Goal: Task Accomplishment & Management: Complete application form

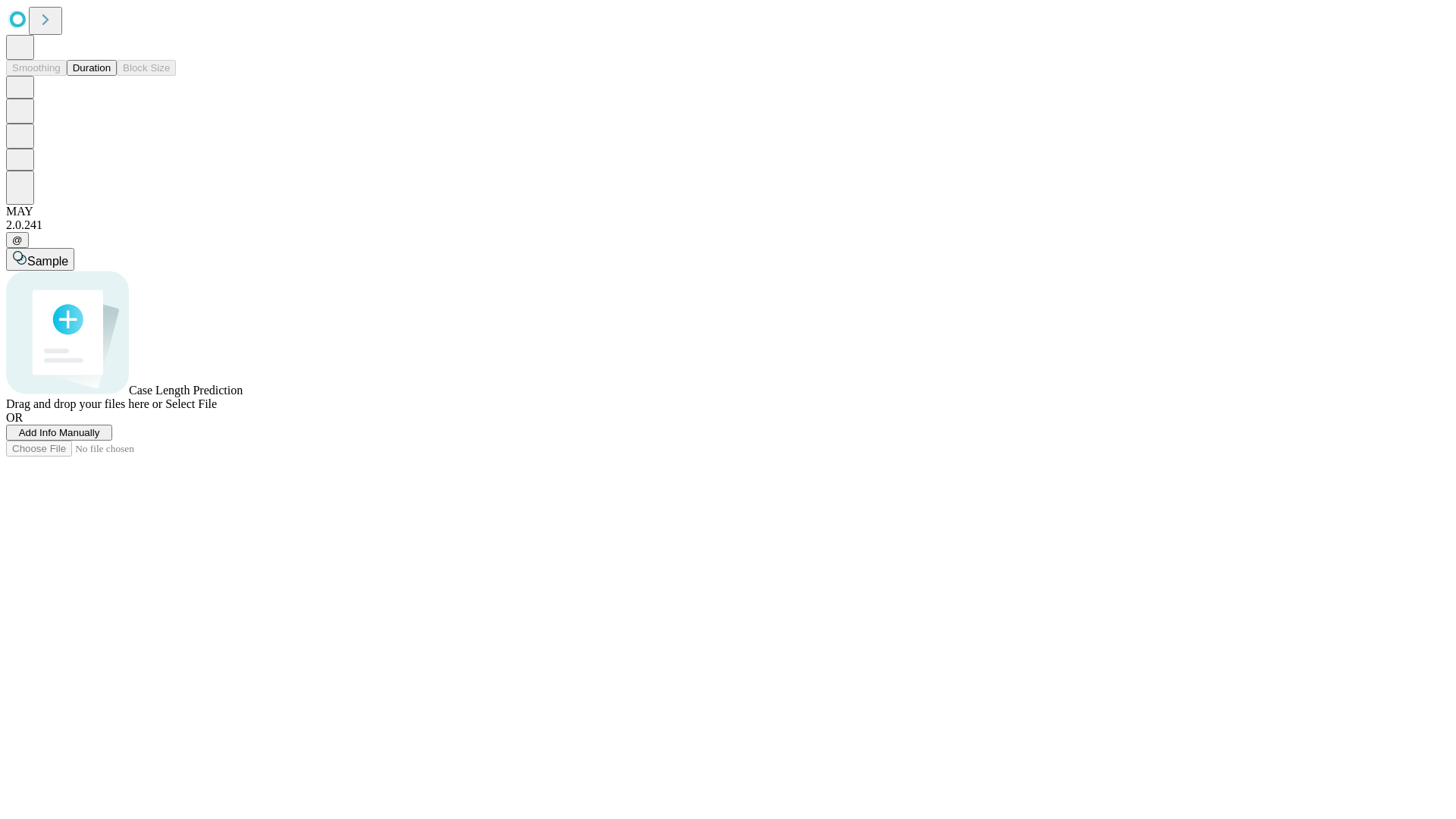
click at [111, 76] on button "Duration" at bounding box center [91, 68] width 50 height 16
click at [100, 438] on span "Add Info Manually" at bounding box center [60, 432] width 81 height 11
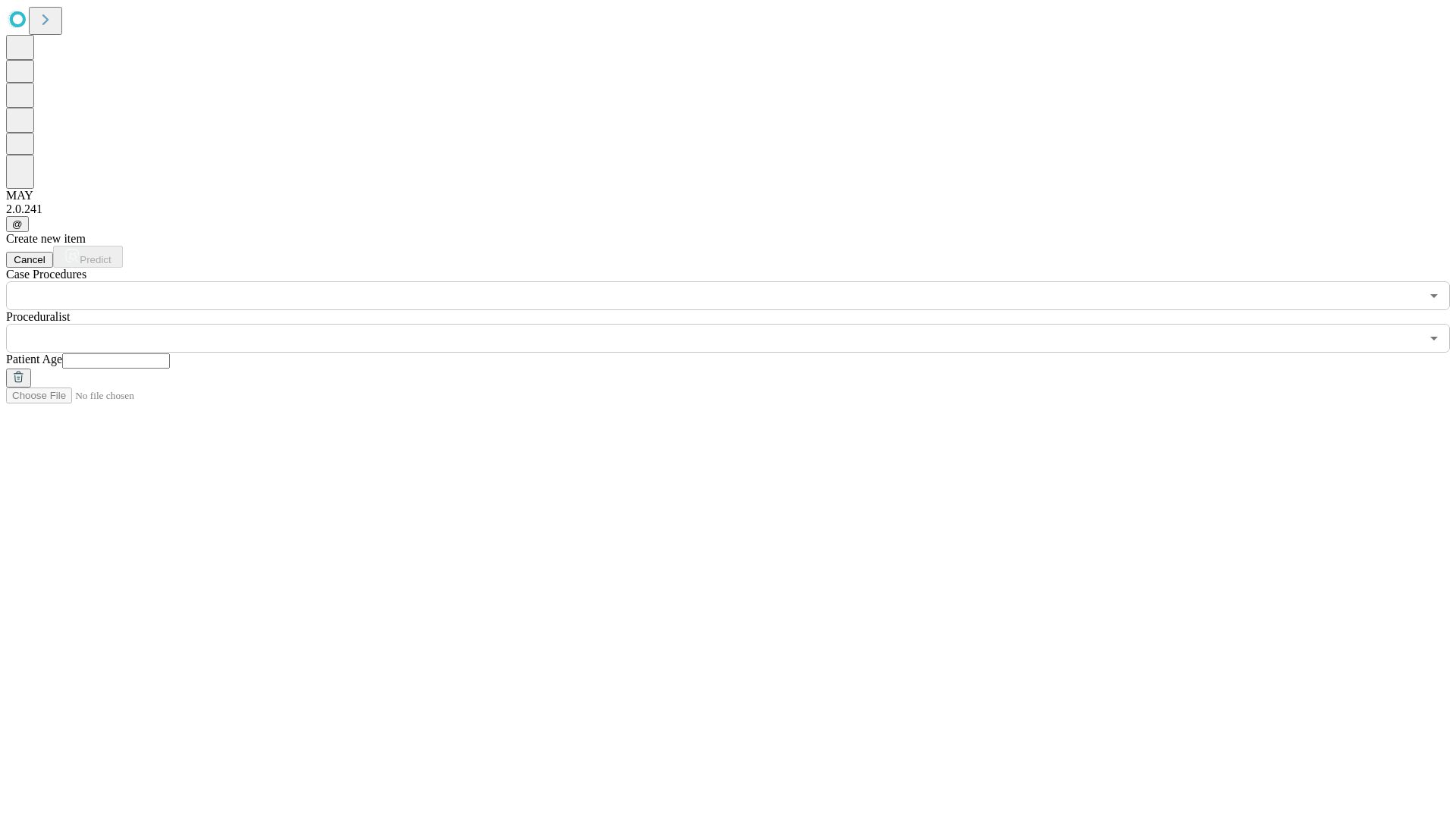
click at [170, 353] on input "text" at bounding box center [116, 360] width 107 height 15
type input "**"
click at [739, 323] on input "text" at bounding box center [713, 337] width 1415 height 29
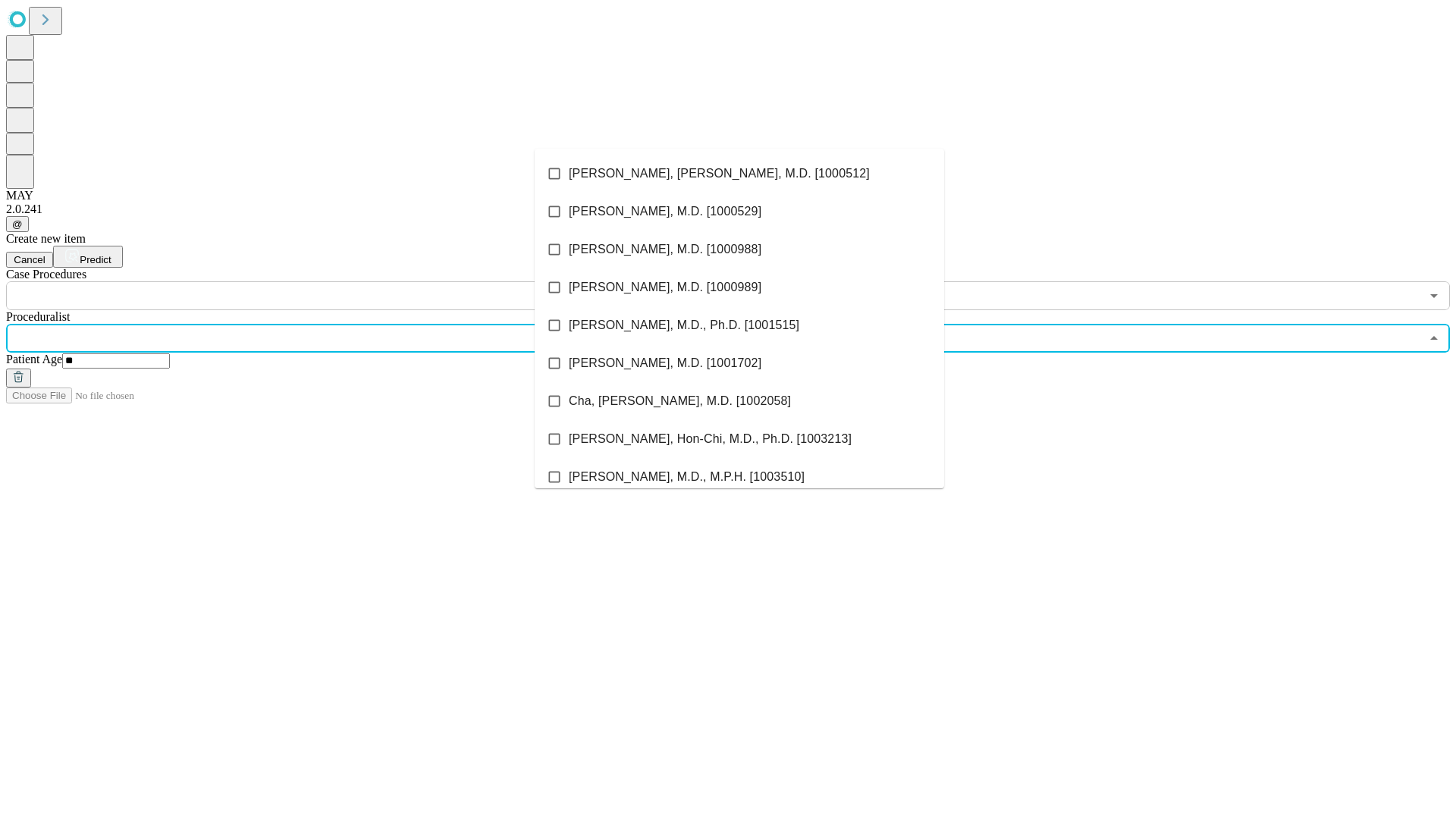
click at [739, 174] on li "[PERSON_NAME], [PERSON_NAME], M.D. [1000512]" at bounding box center [739, 173] width 410 height 38
